Goal: Information Seeking & Learning: Learn about a topic

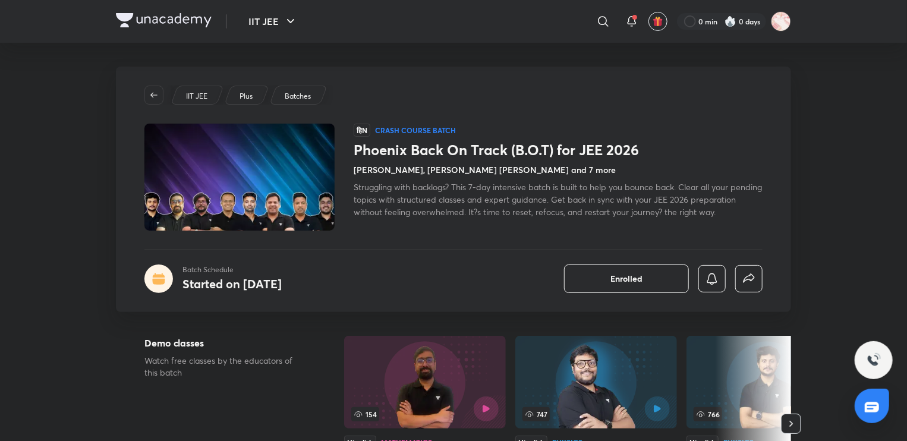
click at [470, 186] on span "Struggling with backlogs? This 7-day intensive batch is built to help you bounc…" at bounding box center [558, 199] width 409 height 36
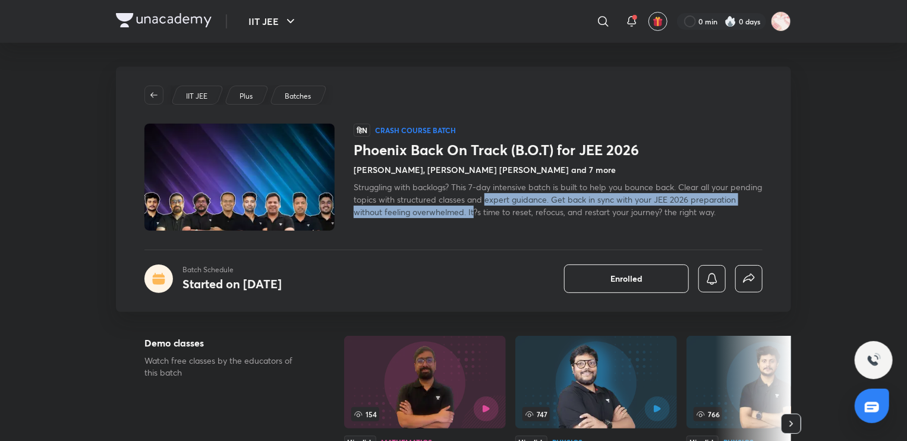
drag, startPoint x: 520, startPoint y: 199, endPoint x: 520, endPoint y: 208, distance: 8.3
click at [520, 208] on span "Struggling with backlogs? This 7-day intensive batch is built to help you bounc…" at bounding box center [558, 199] width 409 height 36
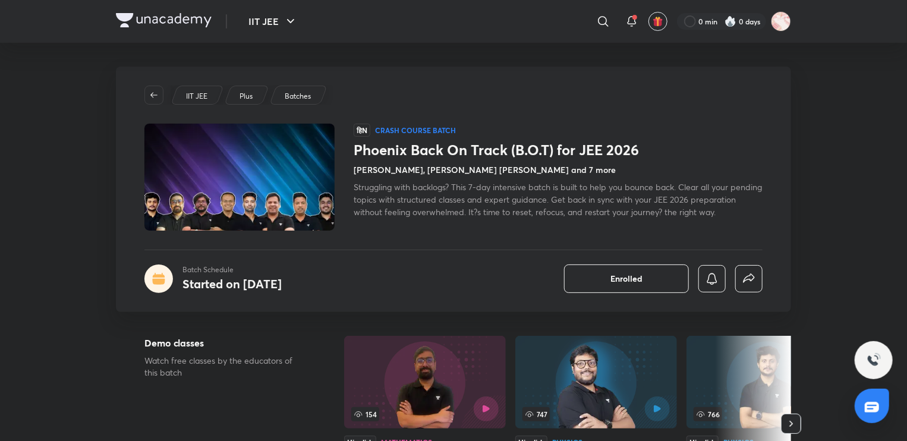
click at [628, 213] on span "Struggling with backlogs? This 7-day intensive batch is built to help you bounc…" at bounding box center [558, 199] width 409 height 36
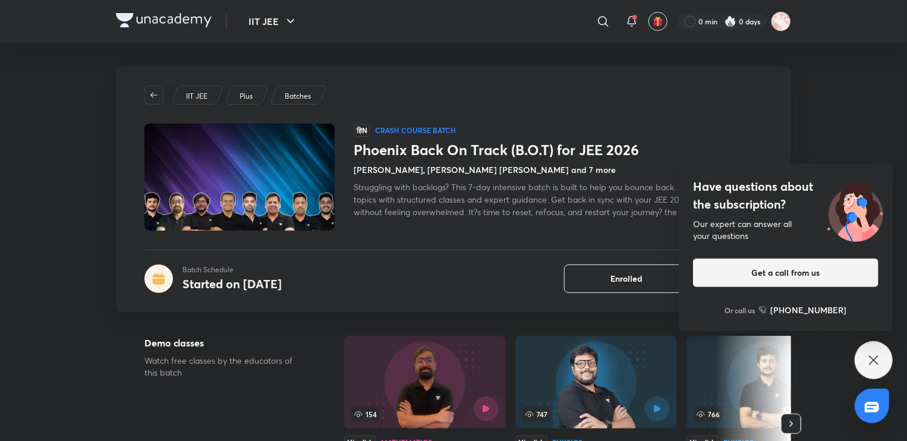
click at [866, 356] on div "Have questions about the subscription? Our expert can answer all your questions…" at bounding box center [874, 360] width 38 height 38
